Goal: Task Accomplishment & Management: Complete application form

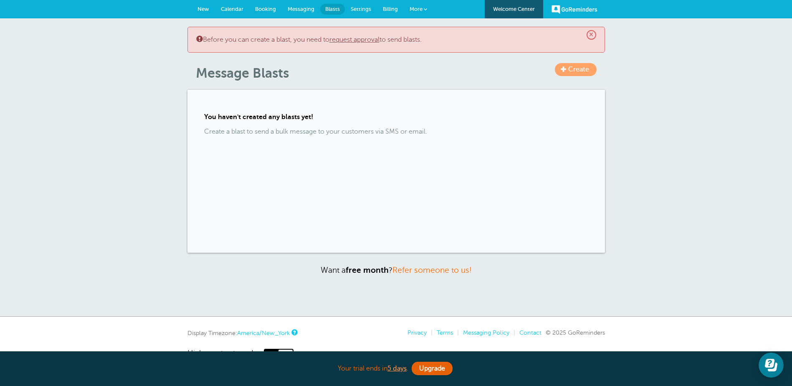
click at [237, 7] on span "Calendar" at bounding box center [232, 9] width 23 height 6
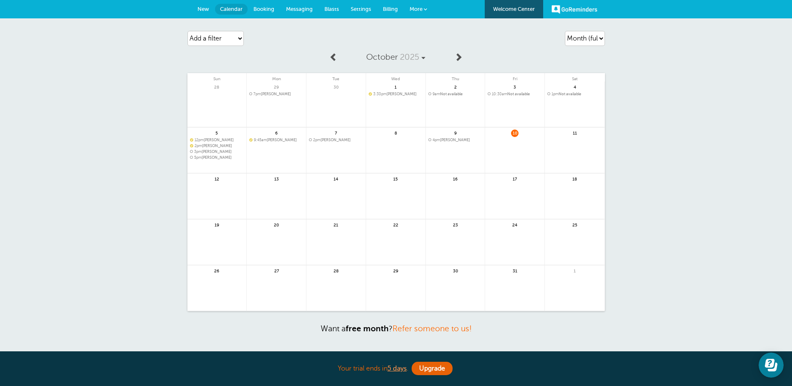
click at [453, 139] on span "4pm Blakney Jimerson" at bounding box center [455, 140] width 54 height 5
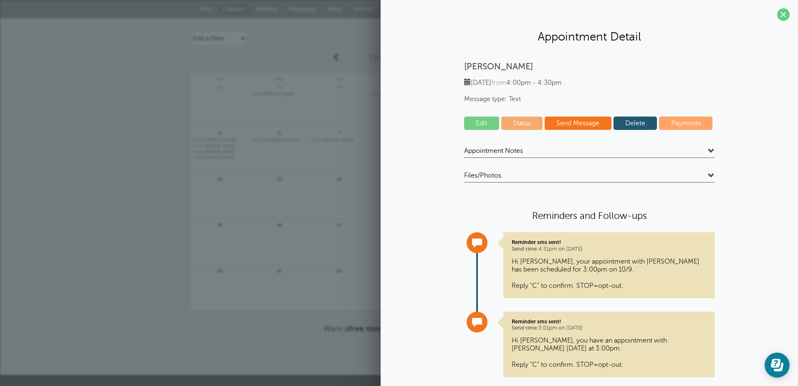
scroll to position [19, 0]
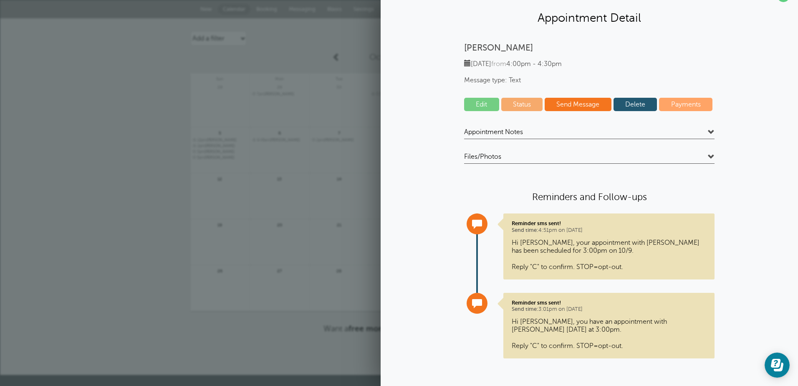
click at [474, 106] on link "Edit" at bounding box center [481, 104] width 35 height 13
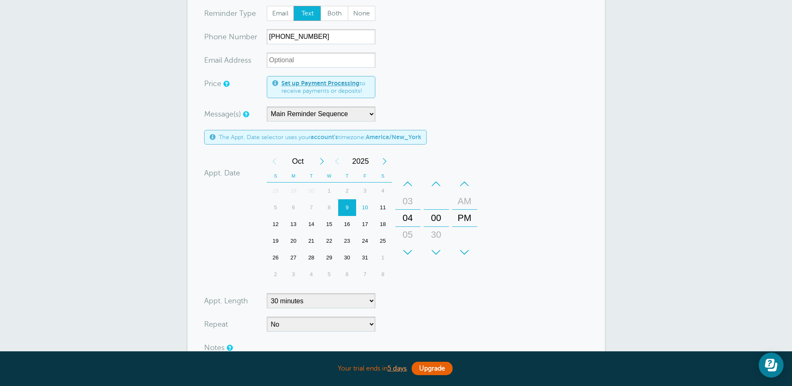
scroll to position [125, 0]
click at [330, 220] on div "15" at bounding box center [329, 222] width 18 height 17
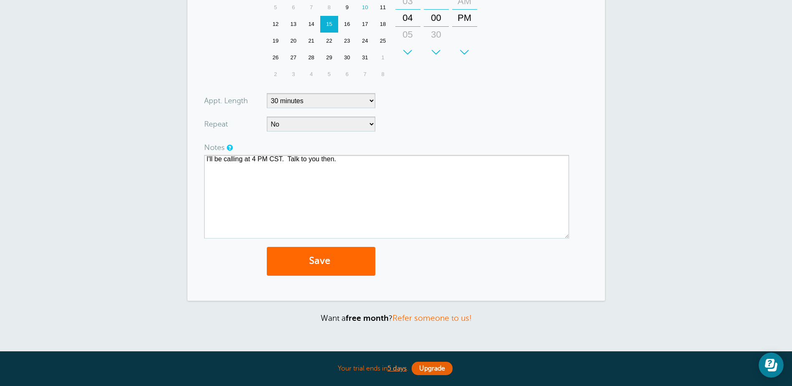
scroll to position [334, 0]
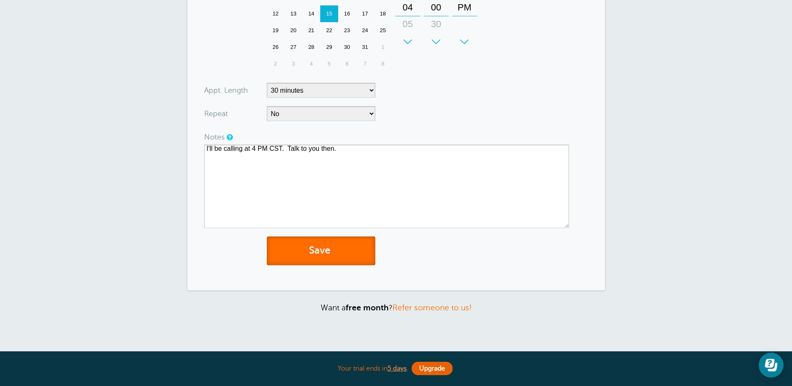
click at [331, 248] on button "Save" at bounding box center [321, 250] width 109 height 29
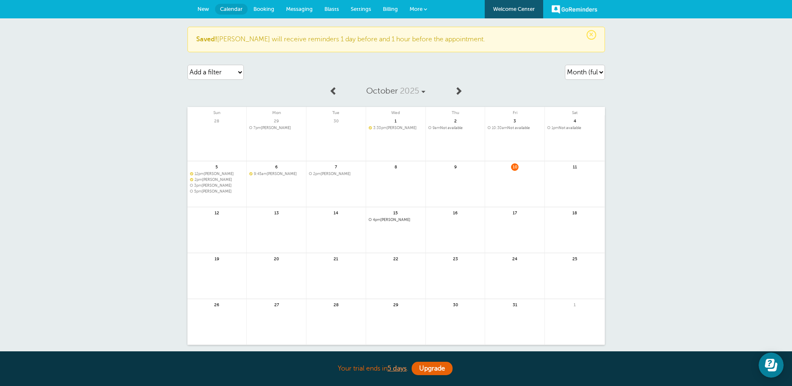
click at [564, 169] on div "11" at bounding box center [575, 184] width 60 height 46
click at [269, 8] on span "Booking" at bounding box center [263, 9] width 21 height 6
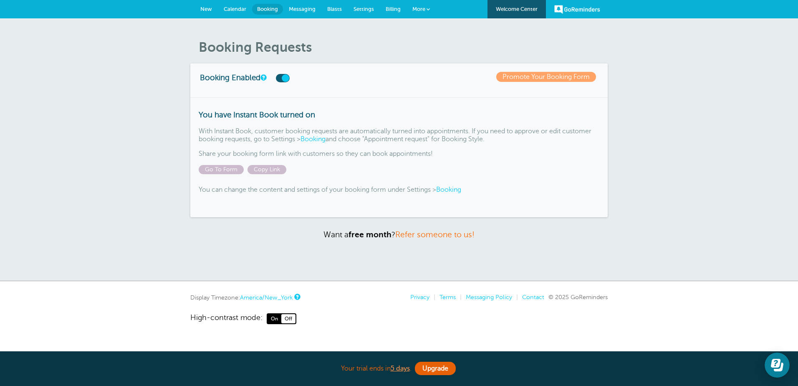
click at [233, 8] on span "Calendar" at bounding box center [235, 9] width 23 height 6
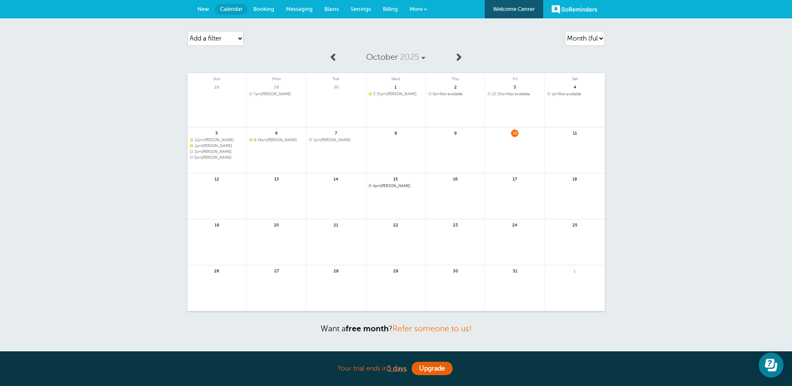
click at [204, 8] on span "New" at bounding box center [203, 9] width 12 height 6
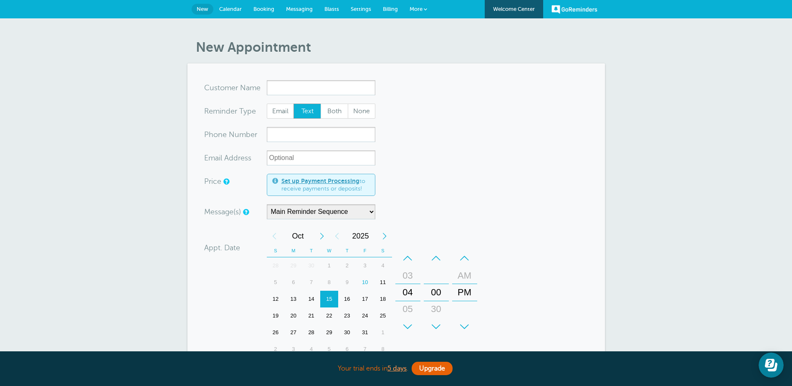
click at [351, 86] on input "x-no-autofill" at bounding box center [321, 87] width 109 height 15
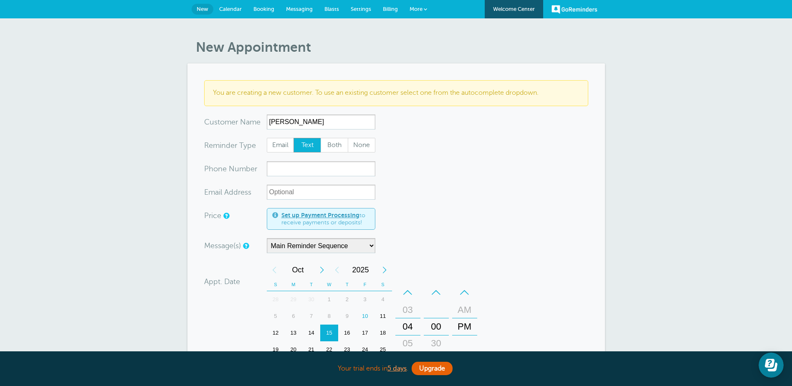
type input "[PERSON_NAME]"
click at [331, 169] on input "xxx-no-autofill" at bounding box center [321, 168] width 109 height 15
drag, startPoint x: 280, startPoint y: 167, endPoint x: 290, endPoint y: 167, distance: 10.0
click at [290, 167] on input "8623875503" at bounding box center [321, 168] width 109 height 15
type input "8623875503"
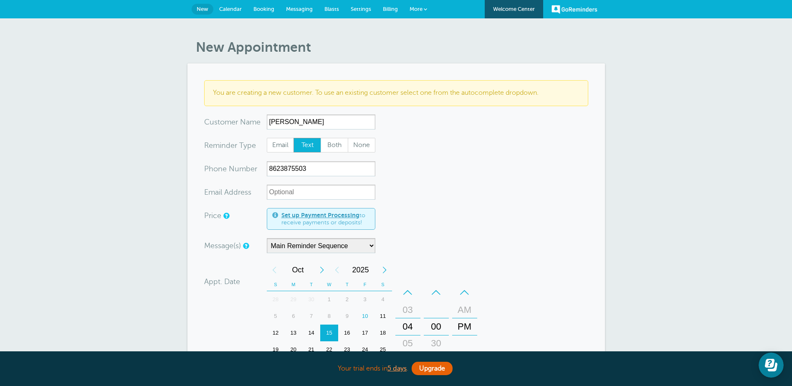
click at [427, 175] on form "You are creating a new customer. To use an existing customer select one from th…" at bounding box center [396, 303] width 384 height 446
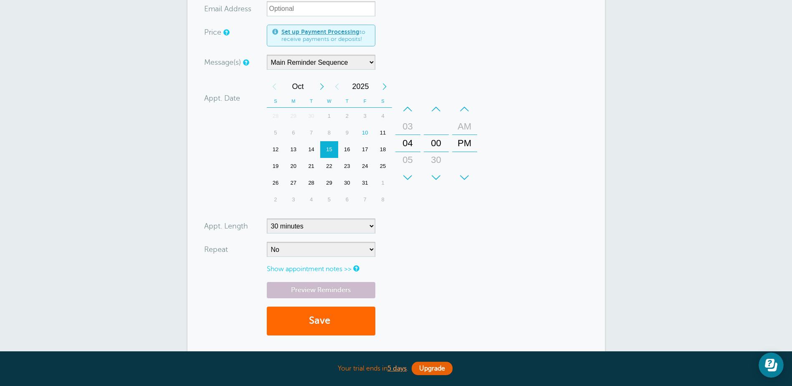
scroll to position [202, 0]
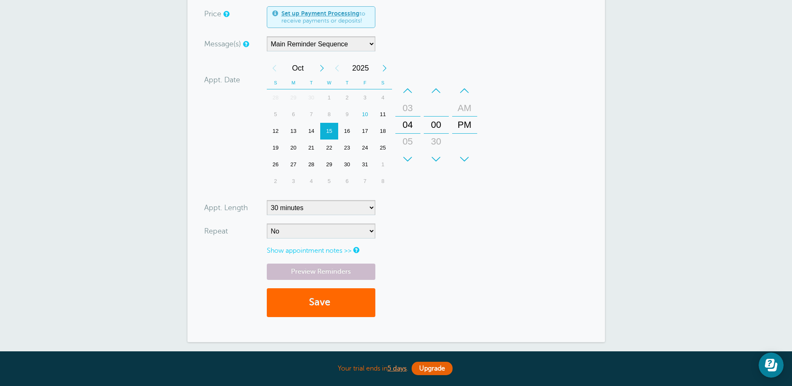
click at [380, 112] on div "11" at bounding box center [383, 114] width 18 height 17
click at [407, 91] on div "–" at bounding box center [407, 90] width 25 height 17
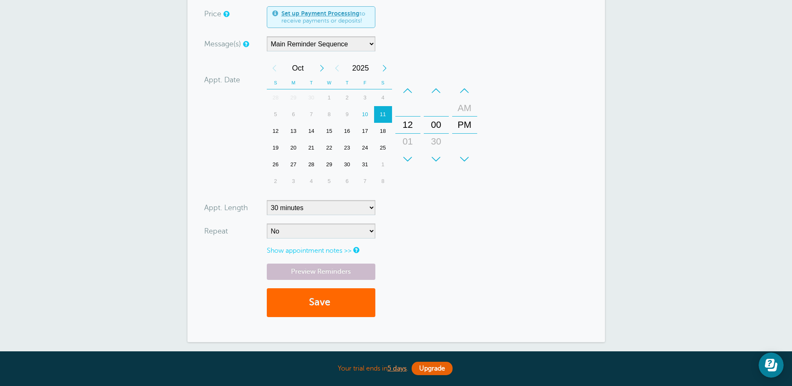
click at [407, 91] on div "–" at bounding box center [407, 90] width 25 height 17
drag, startPoint x: 467, startPoint y: 159, endPoint x: 460, endPoint y: 169, distance: 12.3
click at [466, 159] on div "+" at bounding box center [464, 159] width 25 height 17
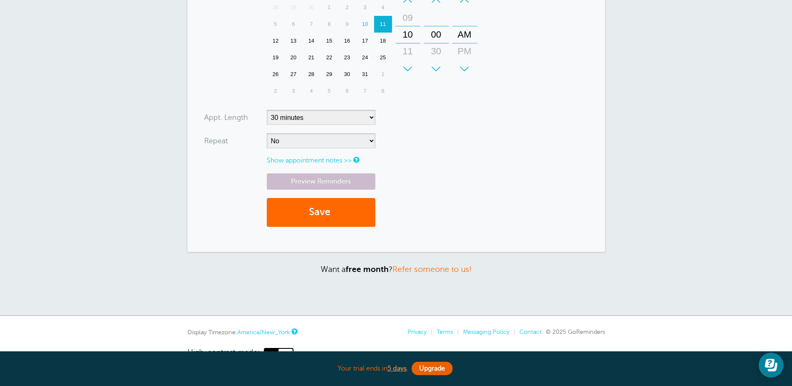
scroll to position [293, 0]
click at [320, 207] on button "Save" at bounding box center [321, 211] width 109 height 29
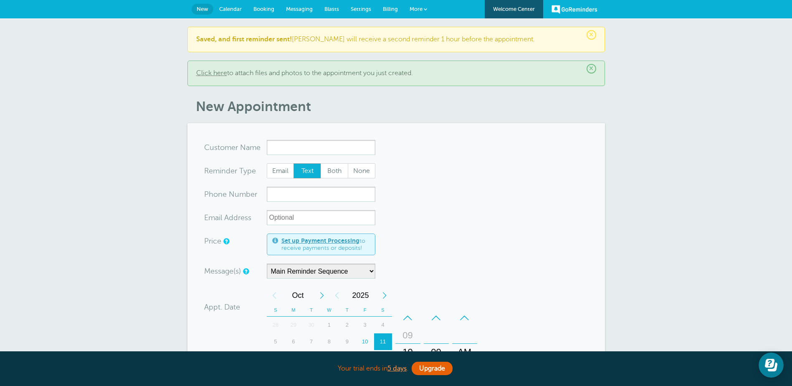
click at [308, 8] on span "Messaging" at bounding box center [299, 9] width 27 height 6
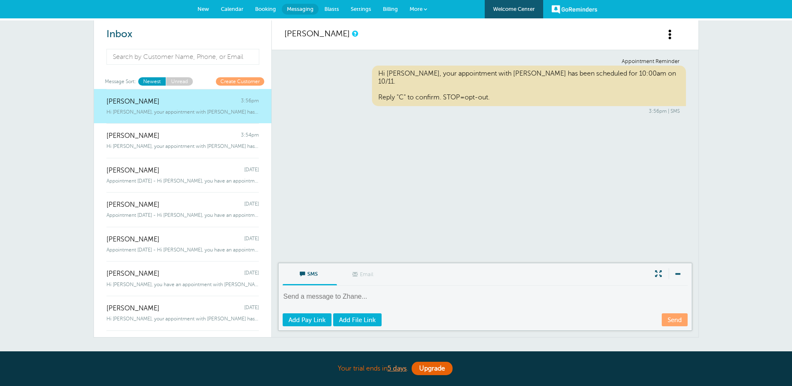
click at [150, 113] on span "Hi [PERSON_NAME], your appointment with [PERSON_NAME] has been scheduled for 10…" at bounding box center [182, 112] width 152 height 6
click at [260, 8] on span "Booking" at bounding box center [265, 9] width 21 height 6
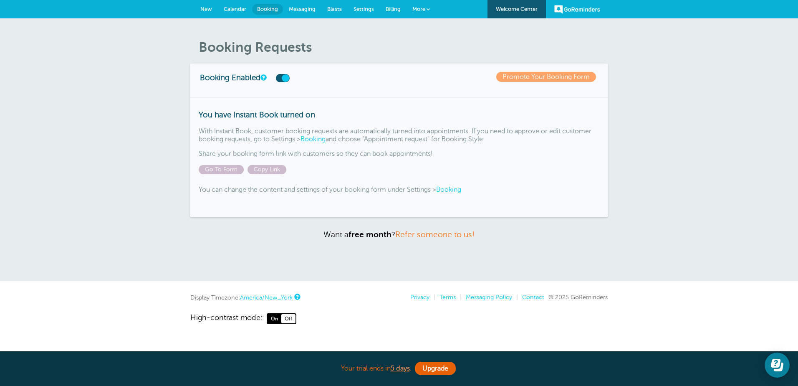
click at [232, 4] on link "Calendar" at bounding box center [235, 9] width 34 height 18
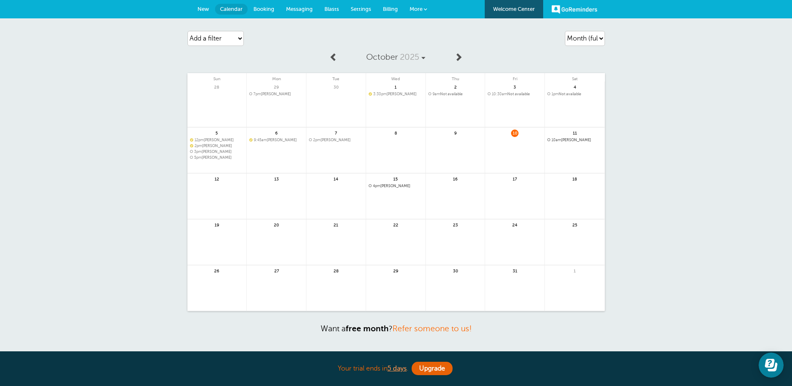
click at [202, 8] on span "New" at bounding box center [203, 9] width 12 height 6
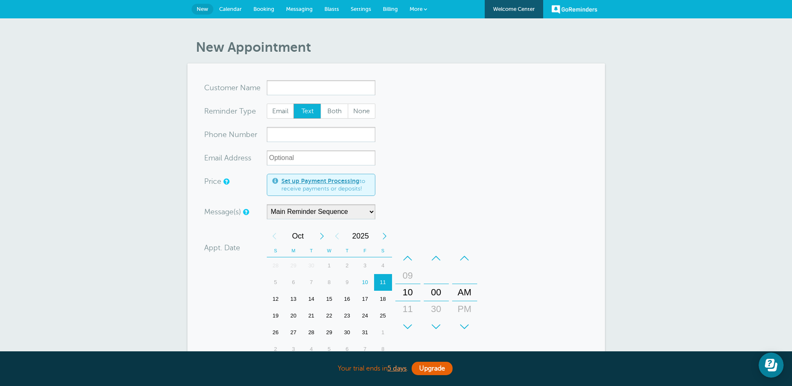
click at [329, 90] on input "x-no-autofill" at bounding box center [321, 87] width 109 height 15
type input "Quanzel Dilworth"
click at [316, 133] on input "xxx-no-autofill" at bounding box center [321, 134] width 109 height 15
type input "4343780843"
click at [310, 161] on input "xx-no-autofill" at bounding box center [321, 157] width 109 height 15
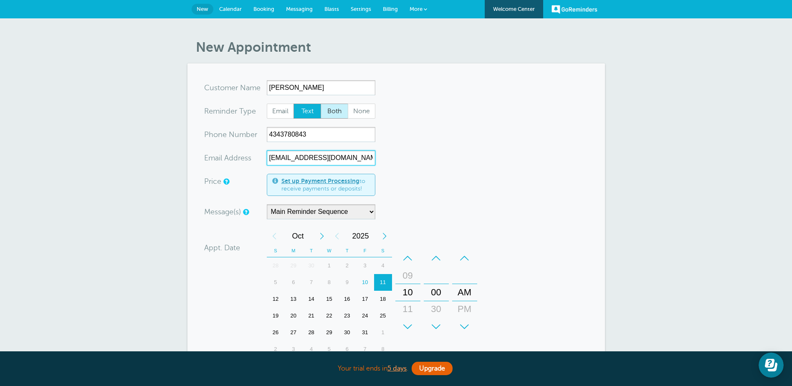
type input "qseldon91@yahoo.com"
click at [333, 110] on span "Both" at bounding box center [334, 111] width 27 height 14
click at [321, 104] on input "Both" at bounding box center [320, 103] width 0 height 0
radio input "true"
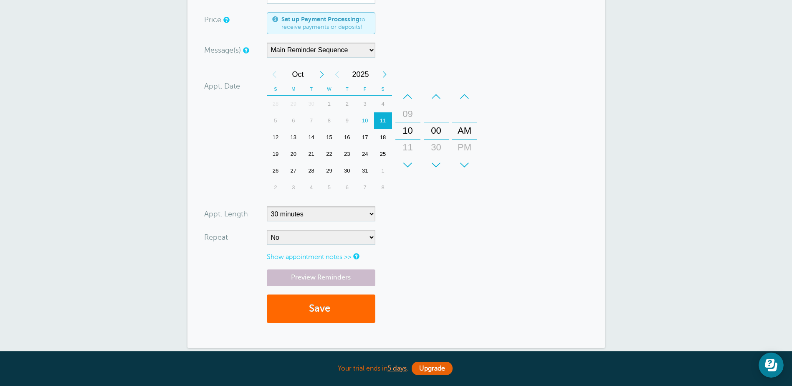
scroll to position [167, 0]
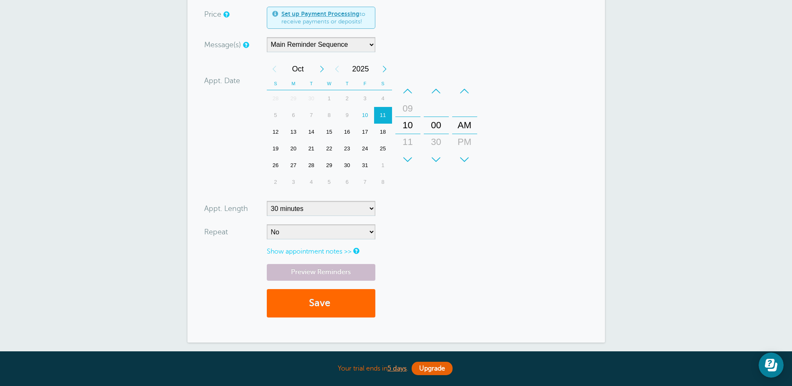
click at [293, 129] on div "13" at bounding box center [293, 132] width 18 height 17
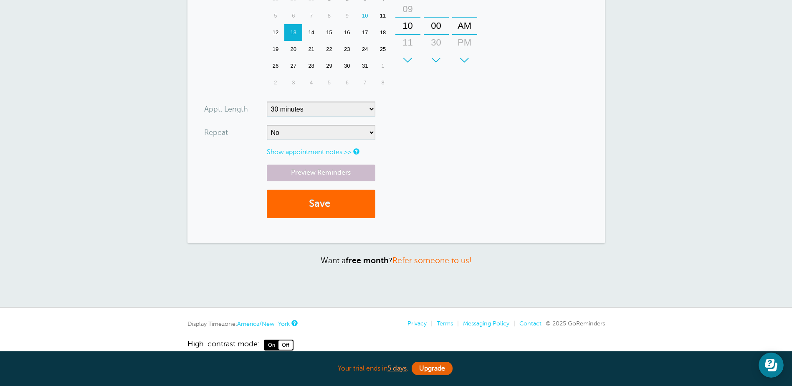
scroll to position [281, 0]
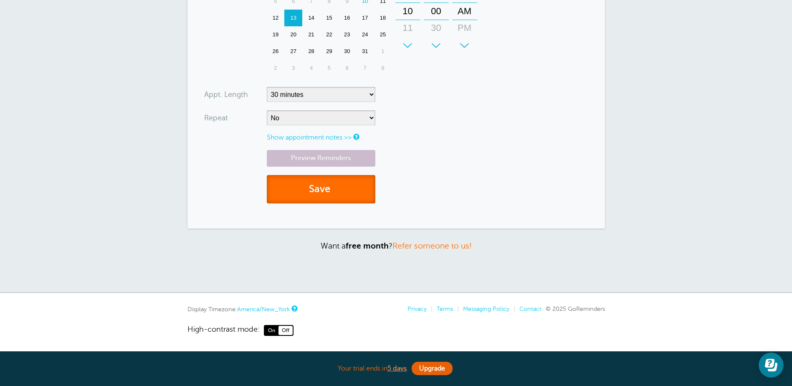
click at [324, 186] on button "Save" at bounding box center [321, 189] width 109 height 29
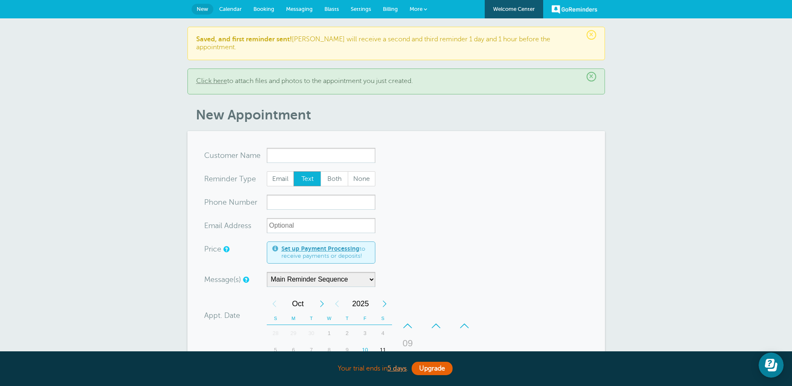
click at [232, 10] on span "Calendar" at bounding box center [230, 9] width 23 height 6
